Goal: Transaction & Acquisition: Book appointment/travel/reservation

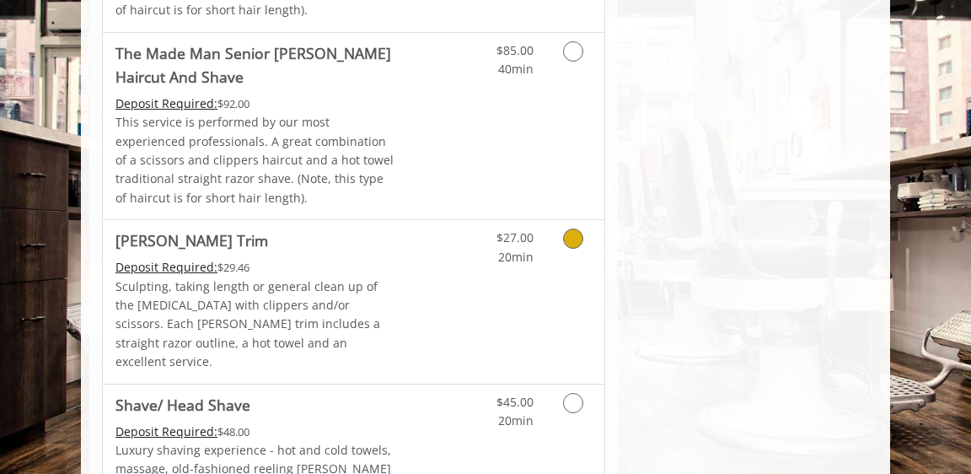
click at [567, 228] on icon "Grooming services" at bounding box center [573, 238] width 20 height 20
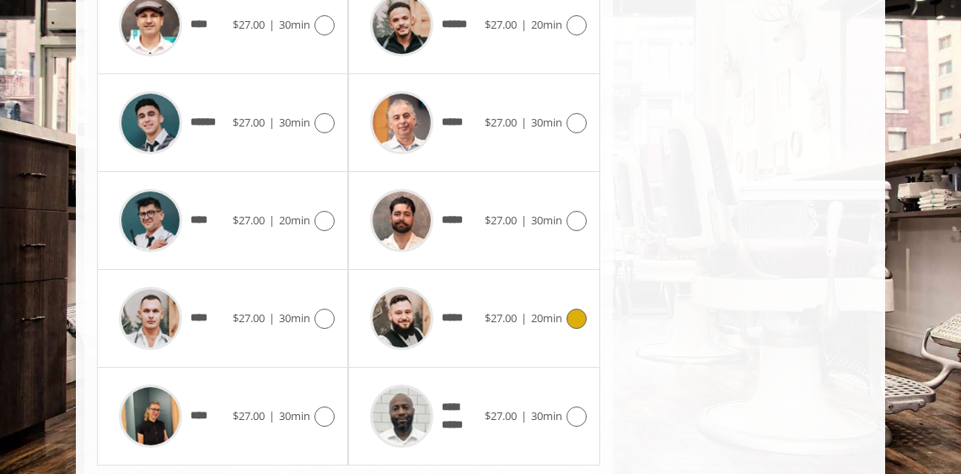
click at [570, 308] on icon at bounding box center [576, 318] width 20 height 20
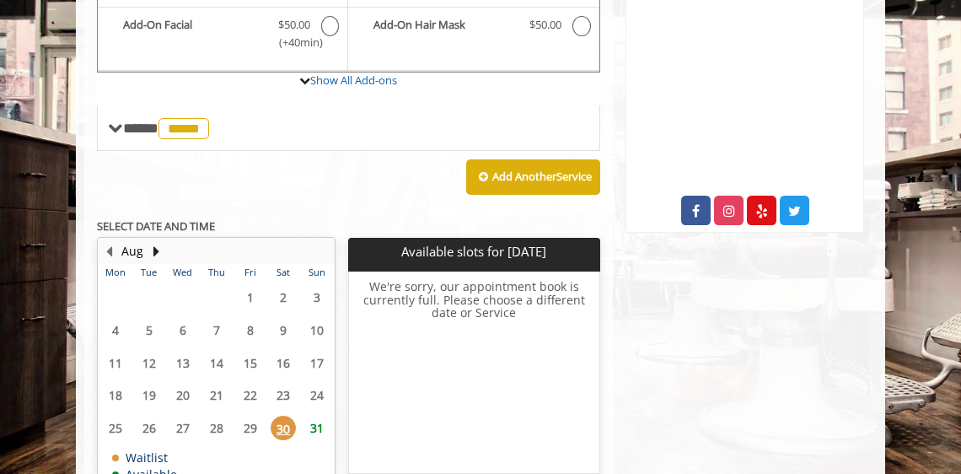
scroll to position [698, 0]
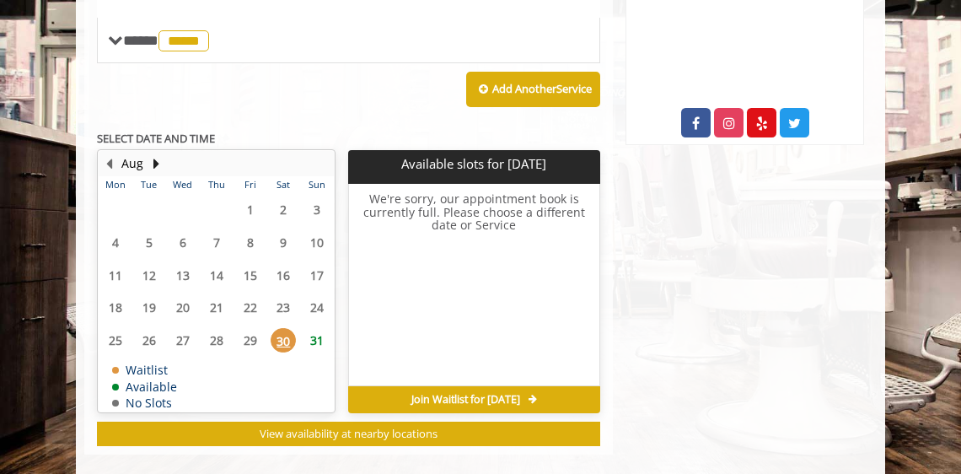
click at [319, 328] on span "31" at bounding box center [316, 340] width 25 height 24
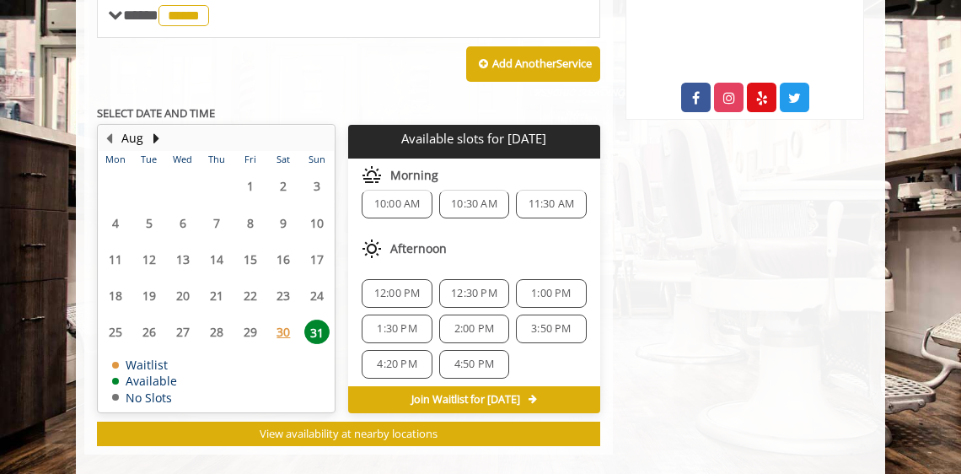
scroll to position [0, 0]
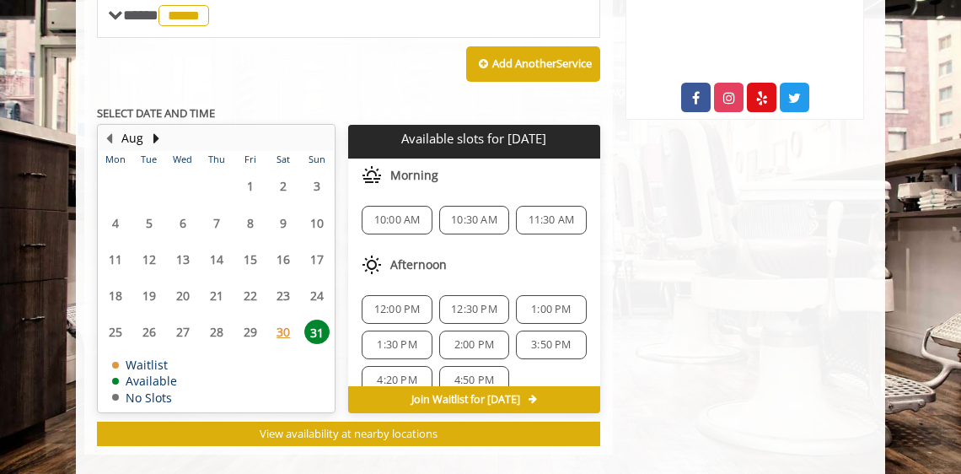
click at [538, 213] on span "11:30 AM" at bounding box center [551, 219] width 46 height 13
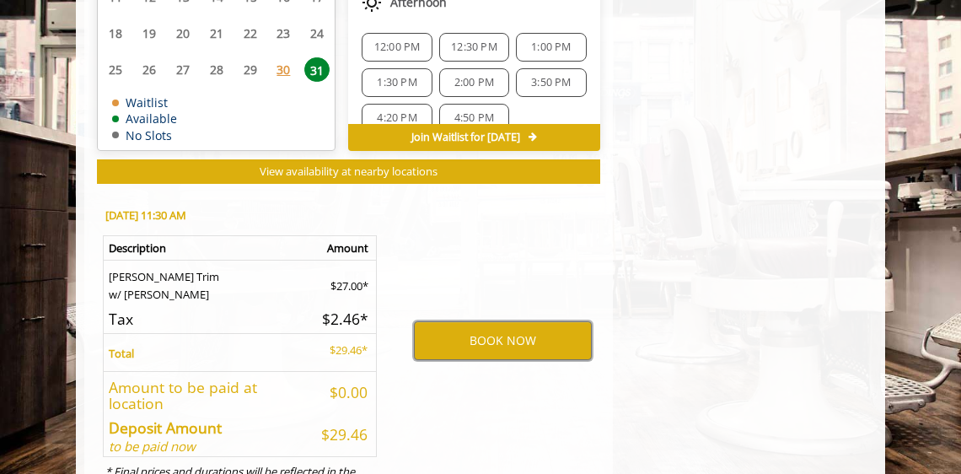
scroll to position [1015, 0]
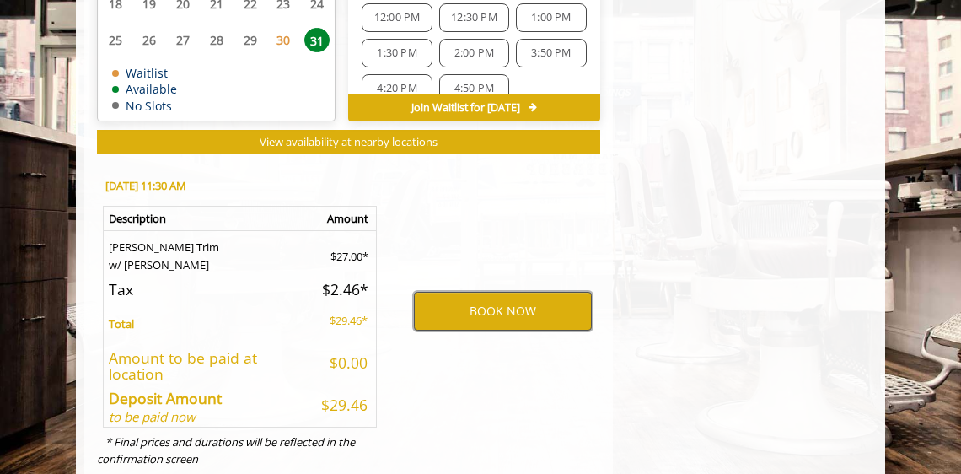
click at [565, 298] on button "BOOK NOW" at bounding box center [503, 311] width 178 height 39
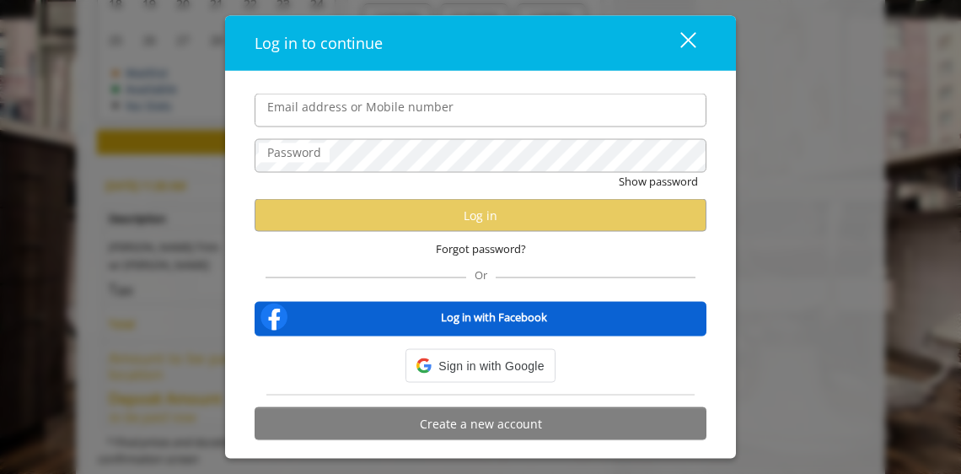
type input "**********"
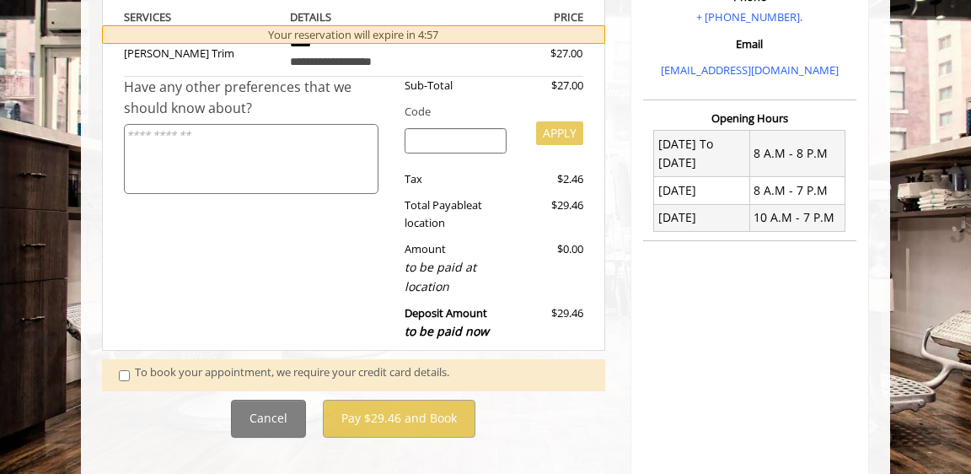
scroll to position [345, 0]
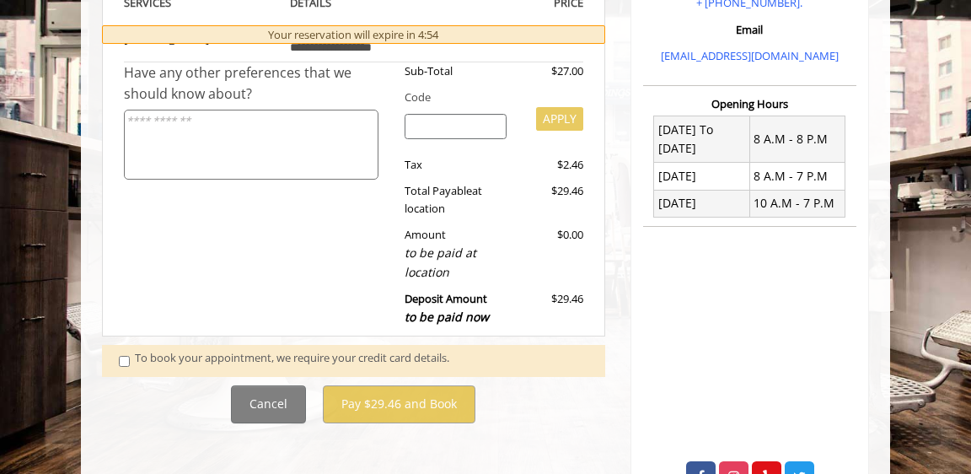
click at [324, 350] on div "To book your appointment, we require your credit card details." at bounding box center [361, 360] width 453 height 23
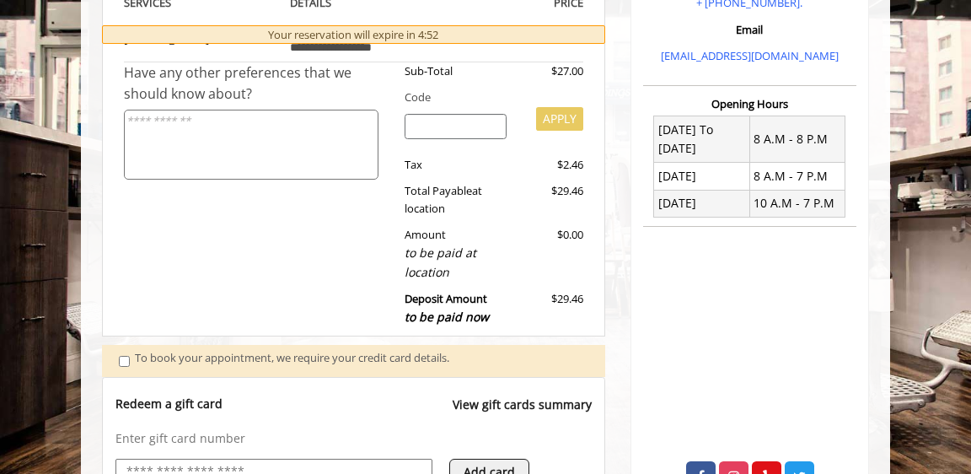
scroll to position [708, 0]
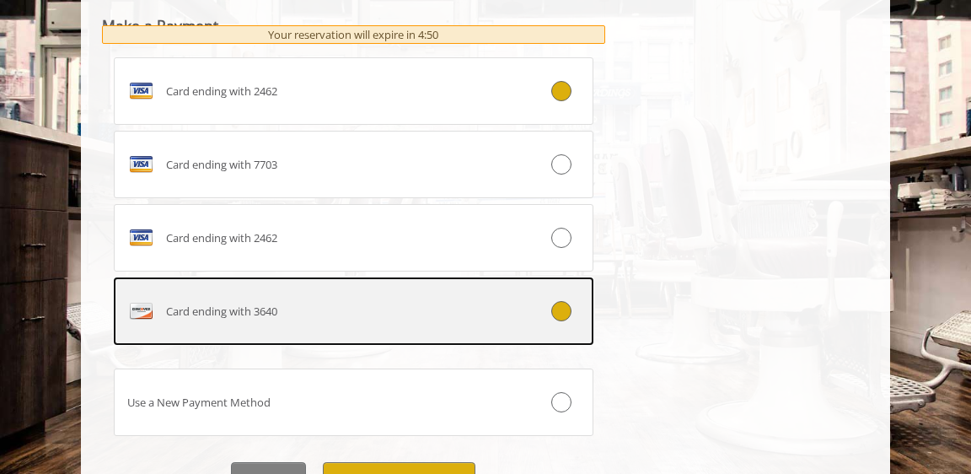
click at [448, 304] on div "Card ending with 3640" at bounding box center [314, 310] width 398 height 27
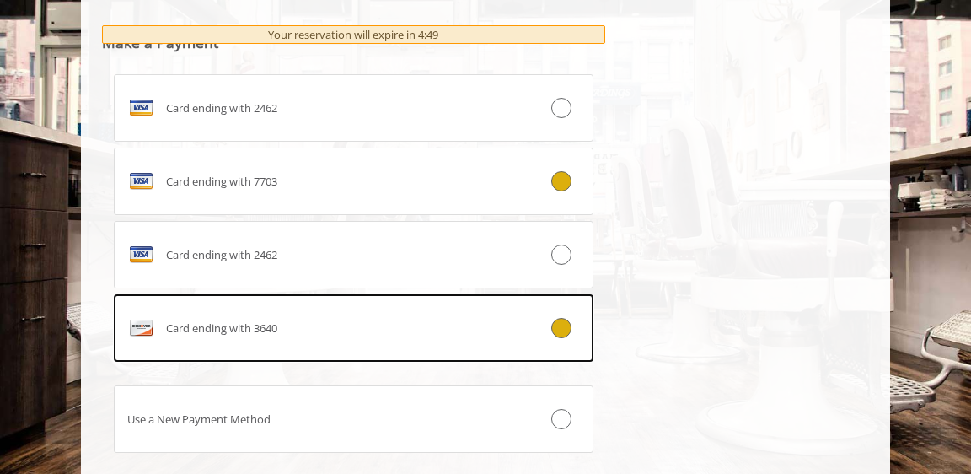
scroll to position [966, 0]
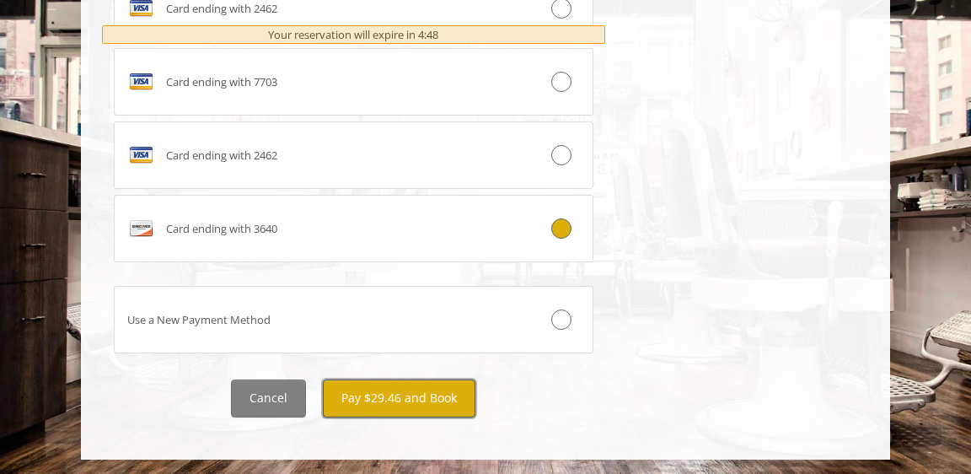
click at [458, 387] on button "Pay $29.46 and Book" at bounding box center [399, 398] width 153 height 38
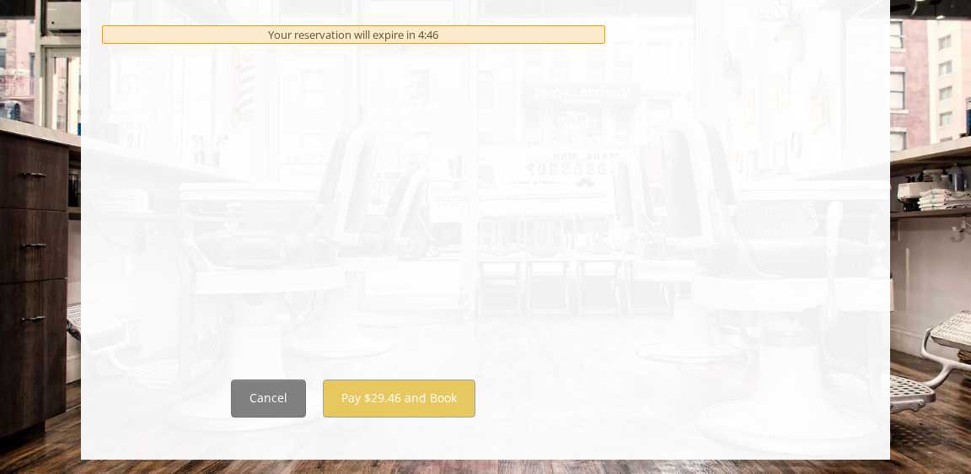
scroll to position [0, 0]
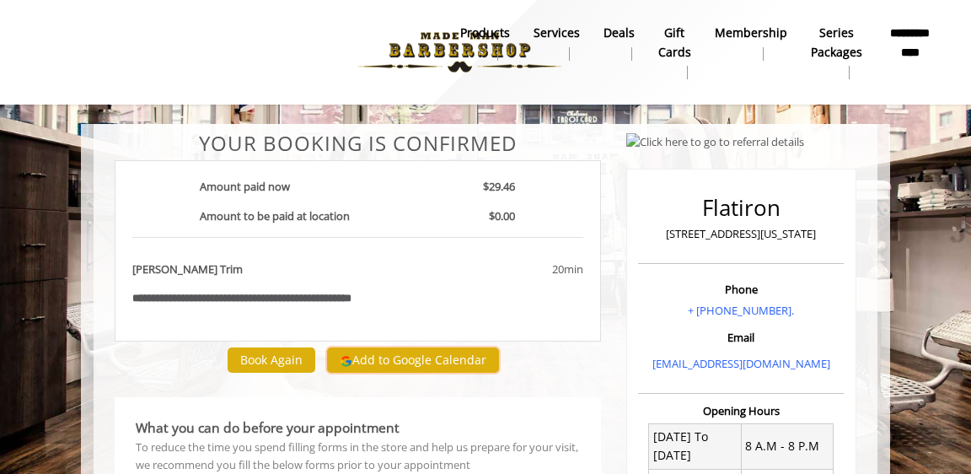
click at [439, 356] on button "Add to Google Calendar" at bounding box center [413, 359] width 172 height 25
